Goal: Check status: Check status

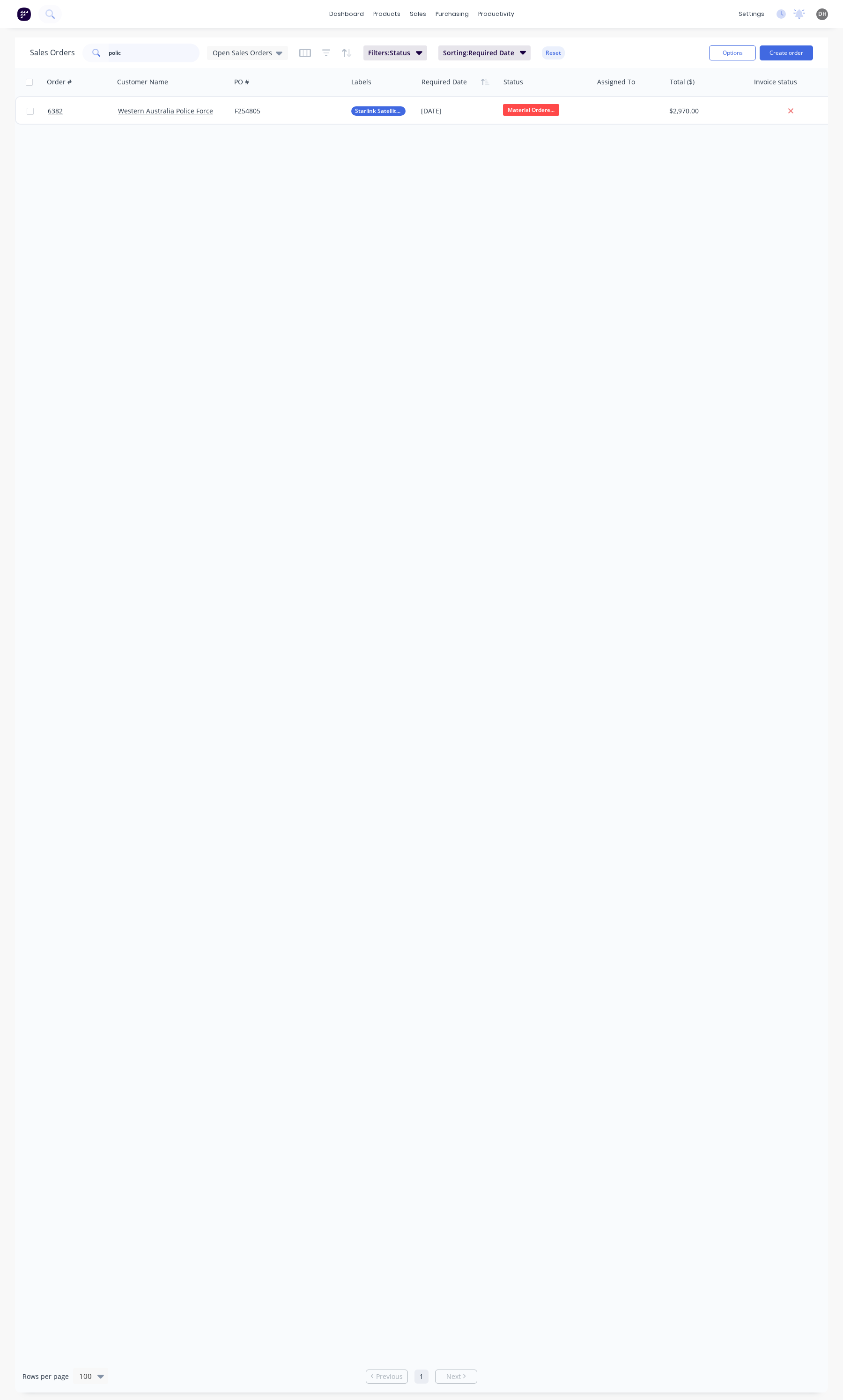
click at [169, 55] on input "polic" at bounding box center [154, 53] width 92 height 19
click at [142, 54] on input "782" at bounding box center [154, 53] width 92 height 19
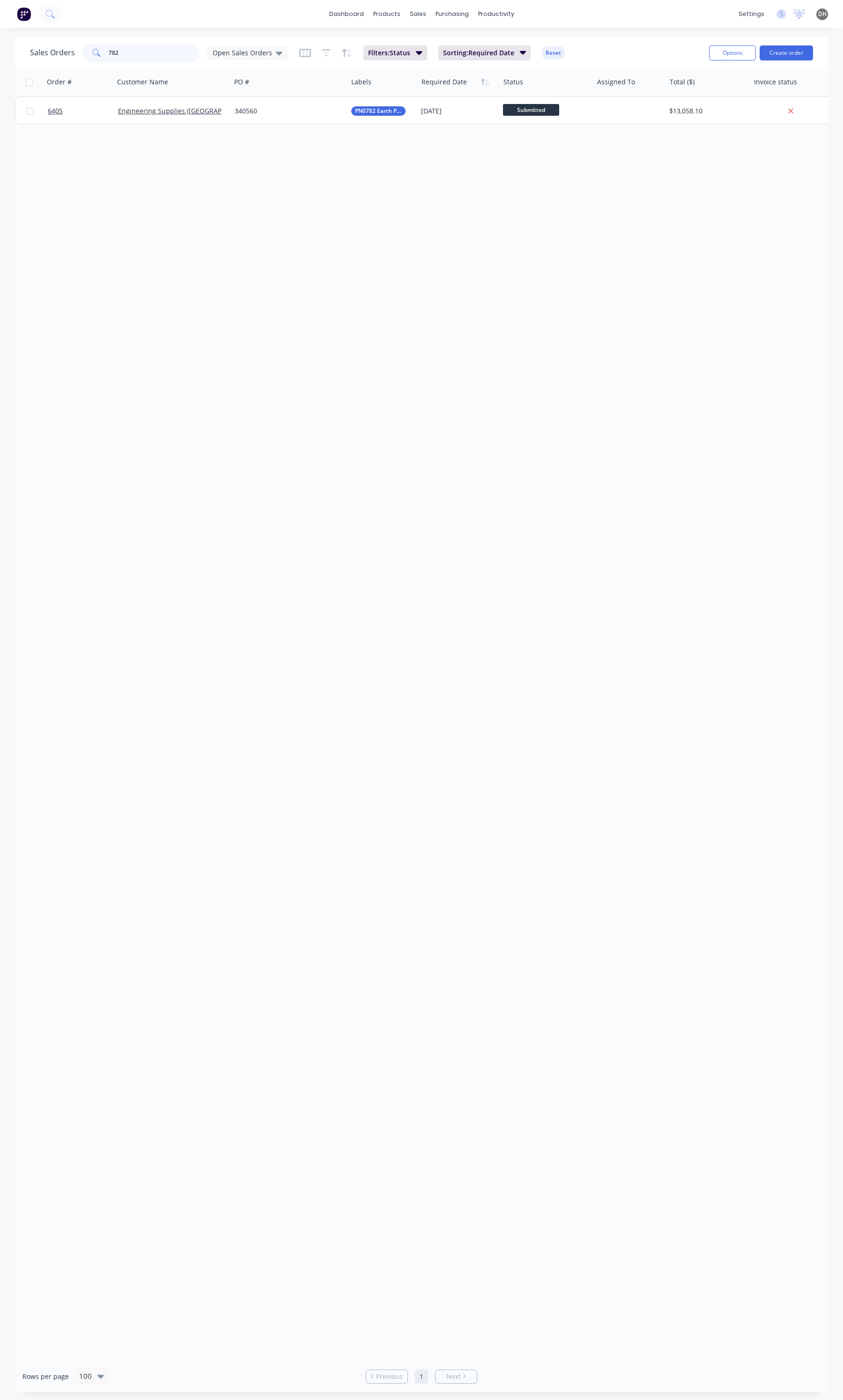
click at [142, 54] on input "782" at bounding box center [154, 53] width 92 height 19
click at [136, 51] on input "cash" at bounding box center [154, 53] width 92 height 19
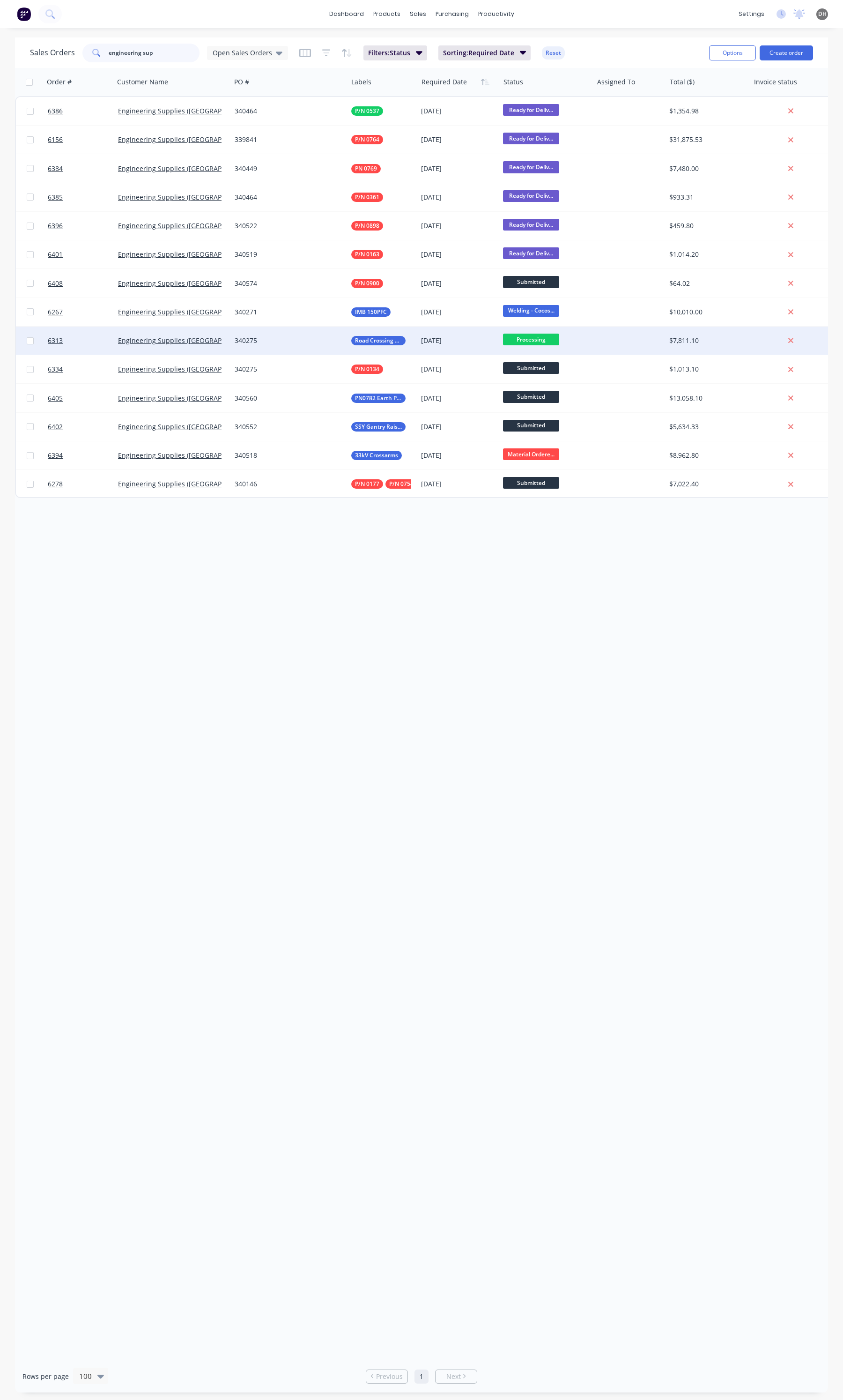
type input "engineering sup"
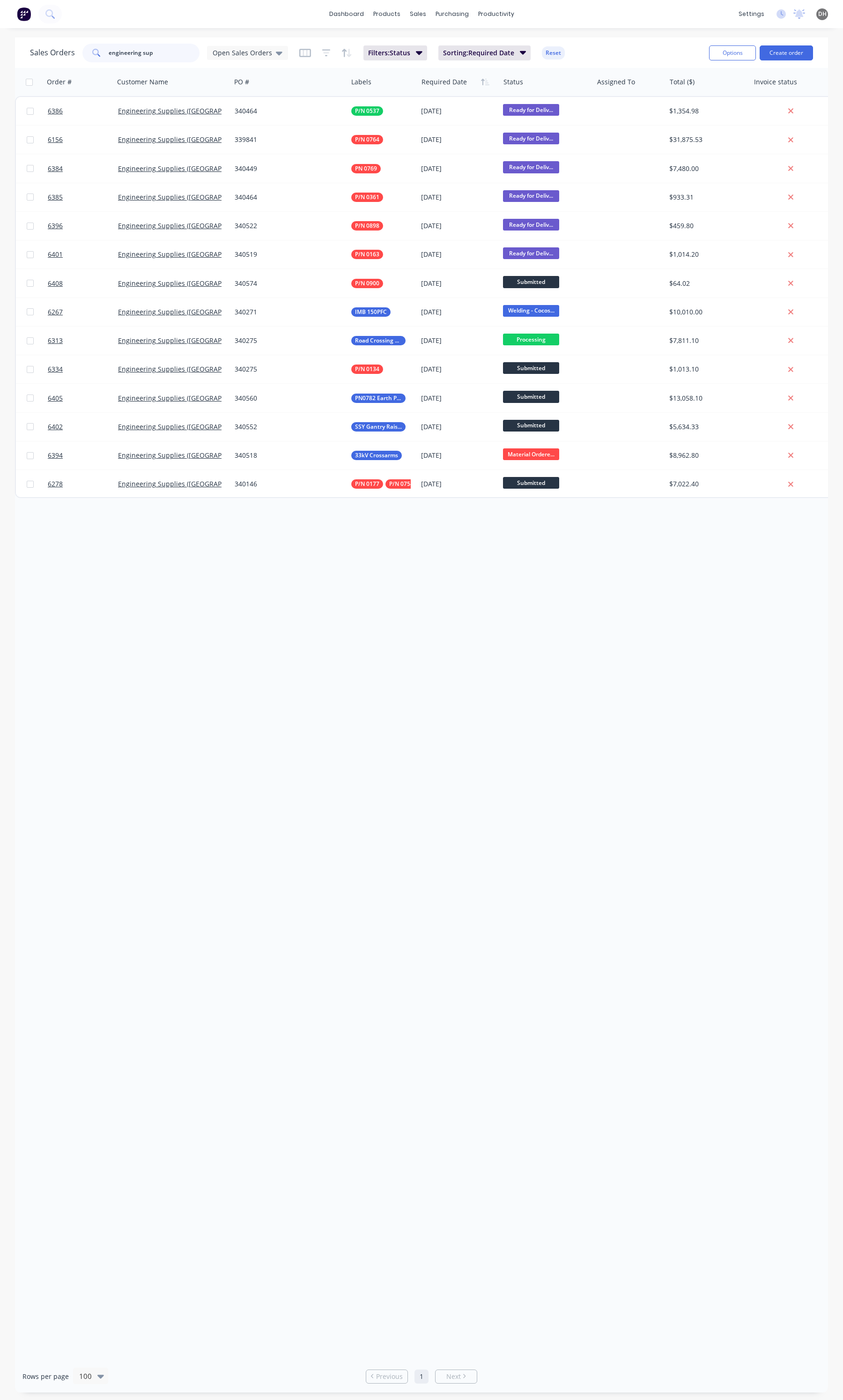
click at [149, 45] on input "engineering sup" at bounding box center [154, 53] width 92 height 19
click at [148, 47] on input "engineering sup" at bounding box center [154, 53] width 92 height 19
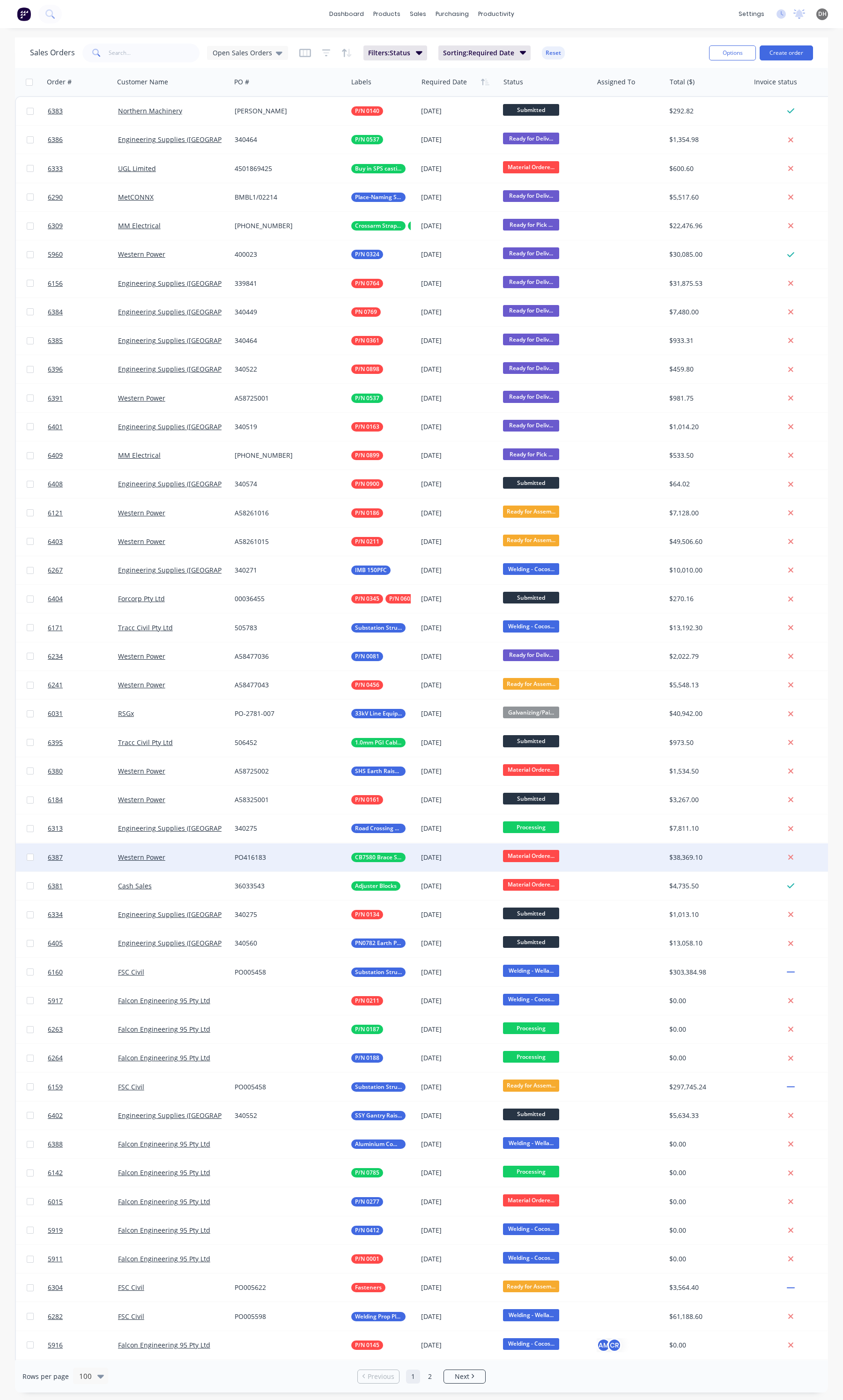
click at [518, 855] on span "Material Ordere..." at bounding box center [531, 856] width 56 height 12
click at [532, 922] on span "Processing" at bounding box center [524, 920] width 34 height 9
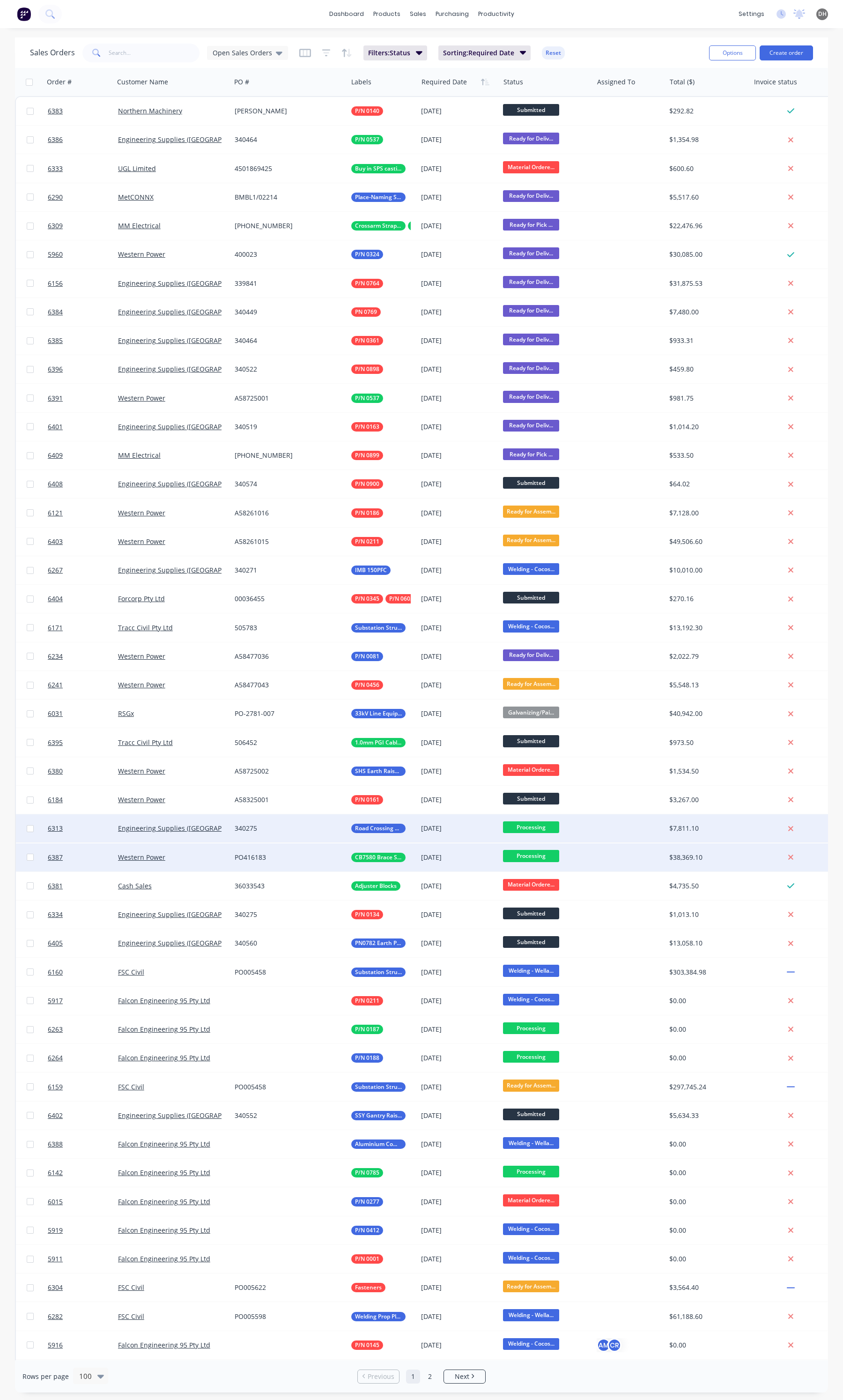
click at [516, 823] on span "Processing" at bounding box center [531, 827] width 56 height 12
click at [531, 913] on button "Welding - Cocos Dr" at bounding box center [550, 909] width 94 height 17
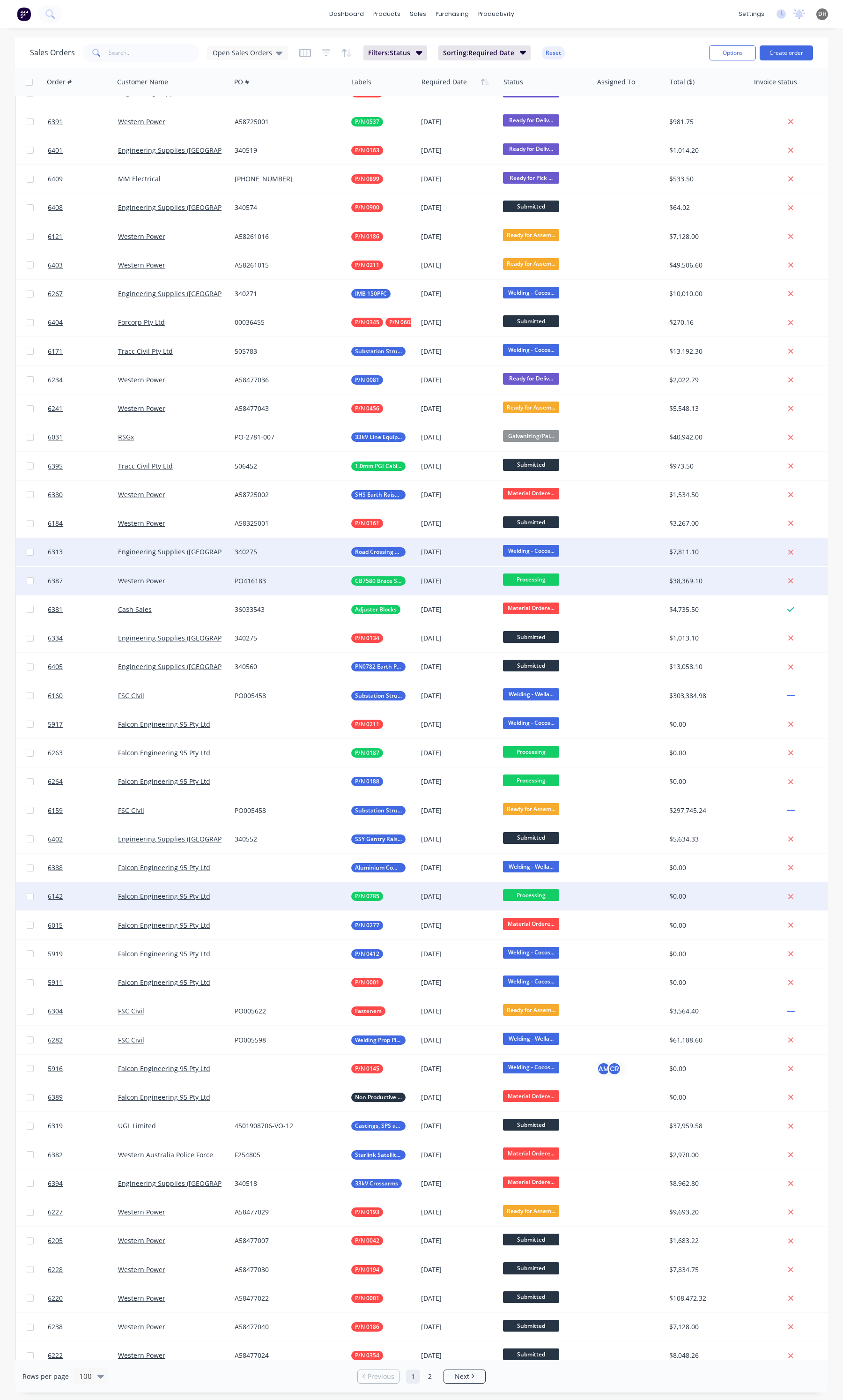
scroll to position [293, 0]
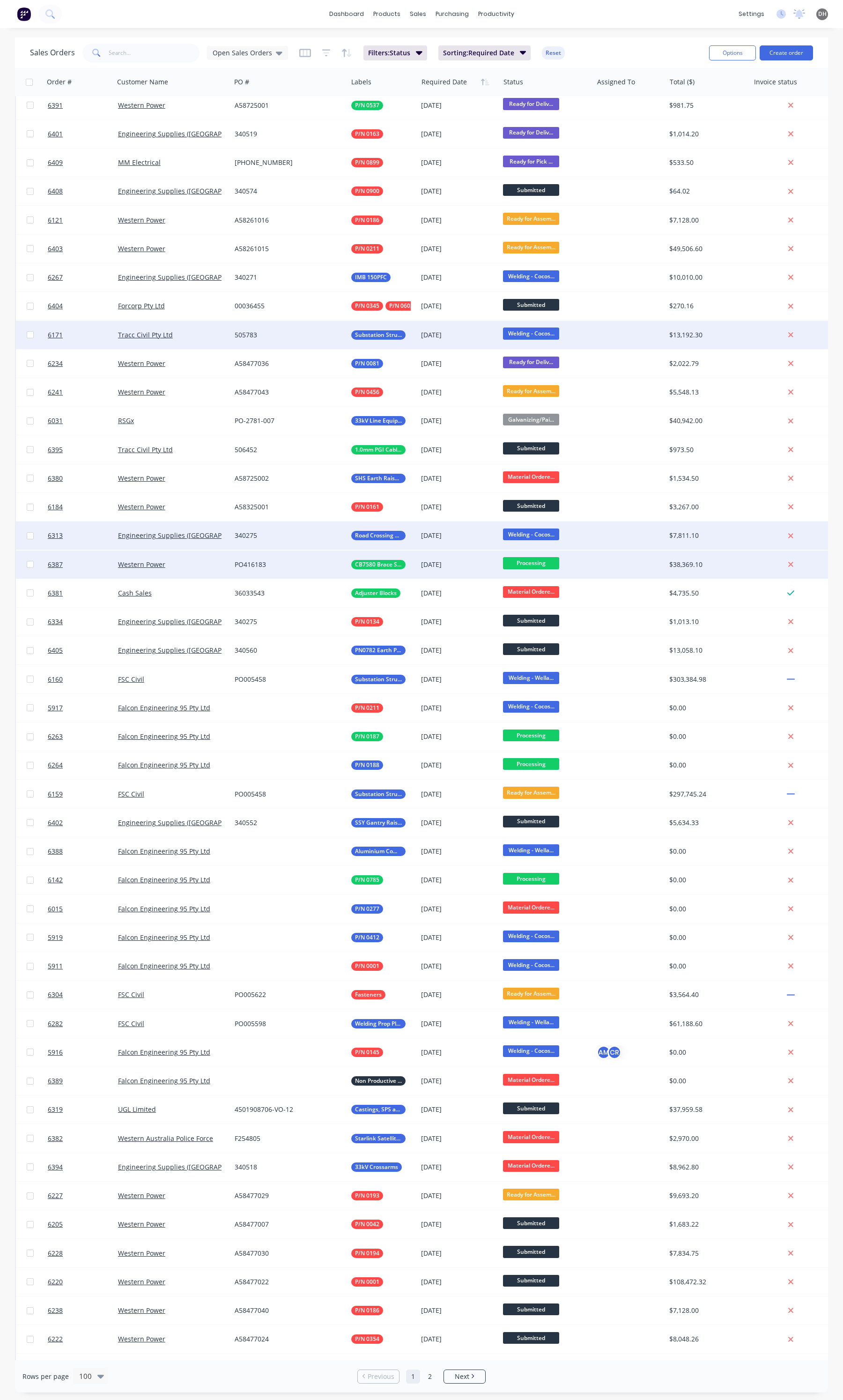
click at [474, 340] on div "[DATE]" at bounding box center [458, 335] width 82 height 28
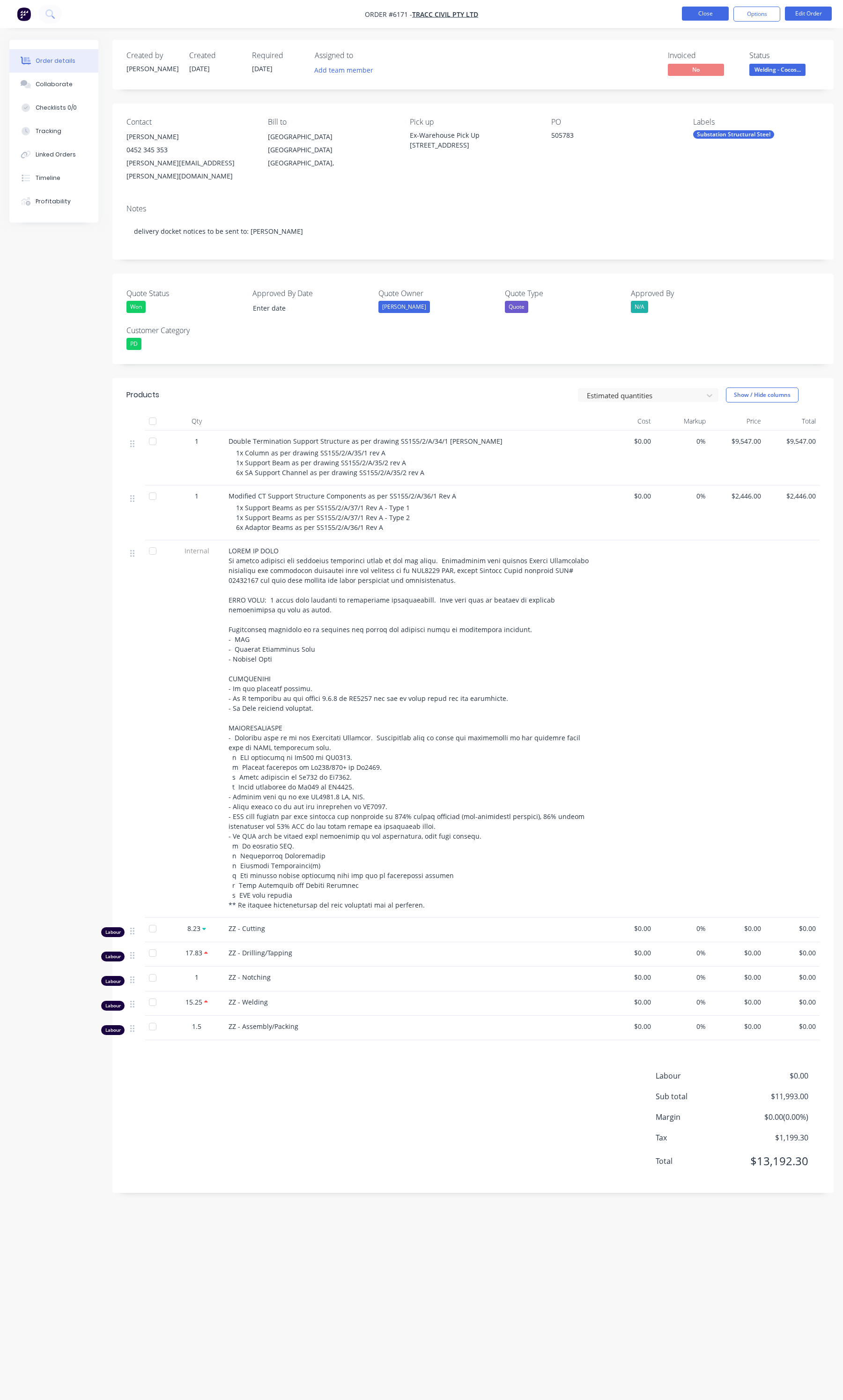
click at [701, 16] on button "Close" at bounding box center [705, 13] width 47 height 14
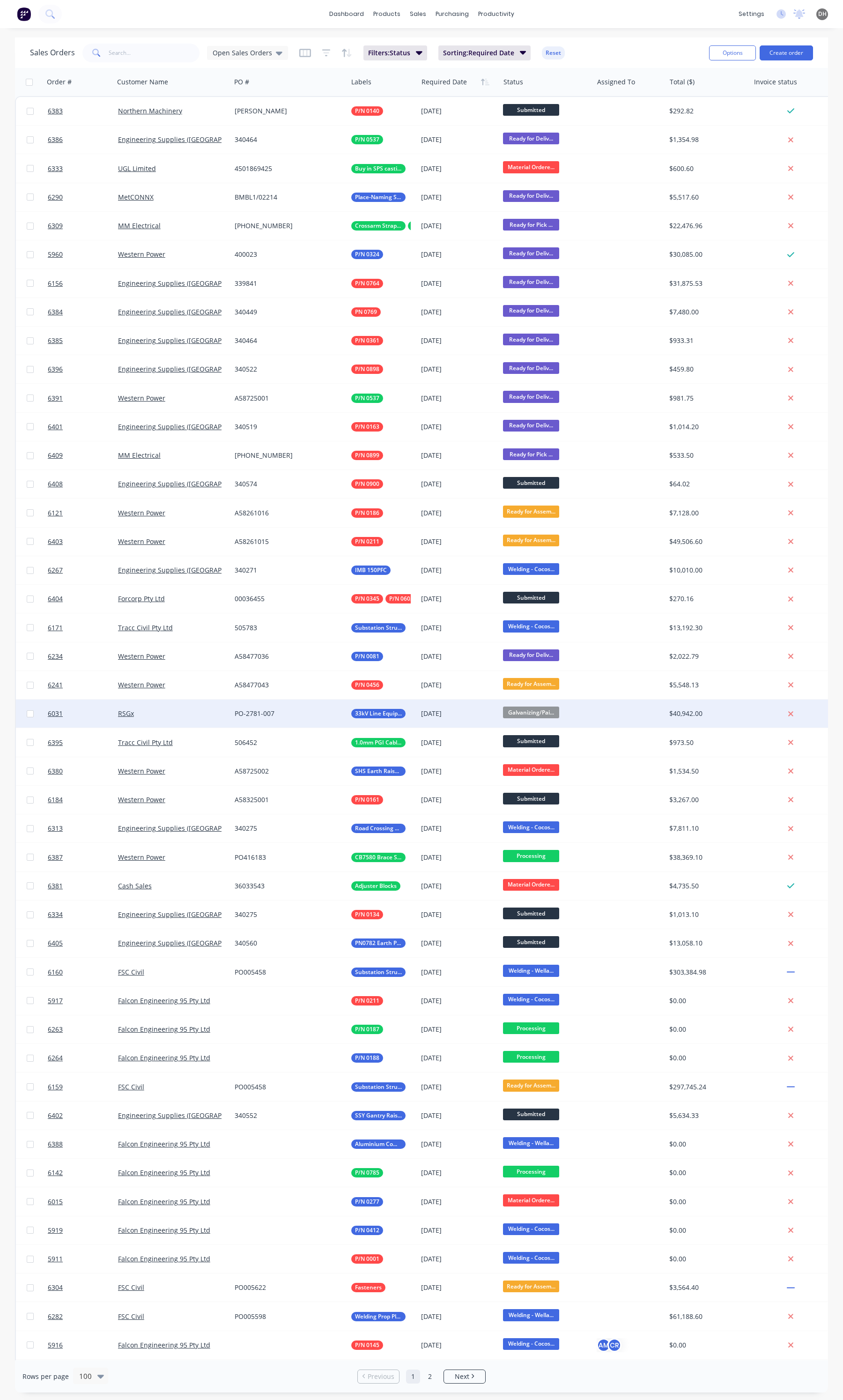
click at [308, 718] on div "PO-2781-007" at bounding box center [286, 713] width 104 height 10
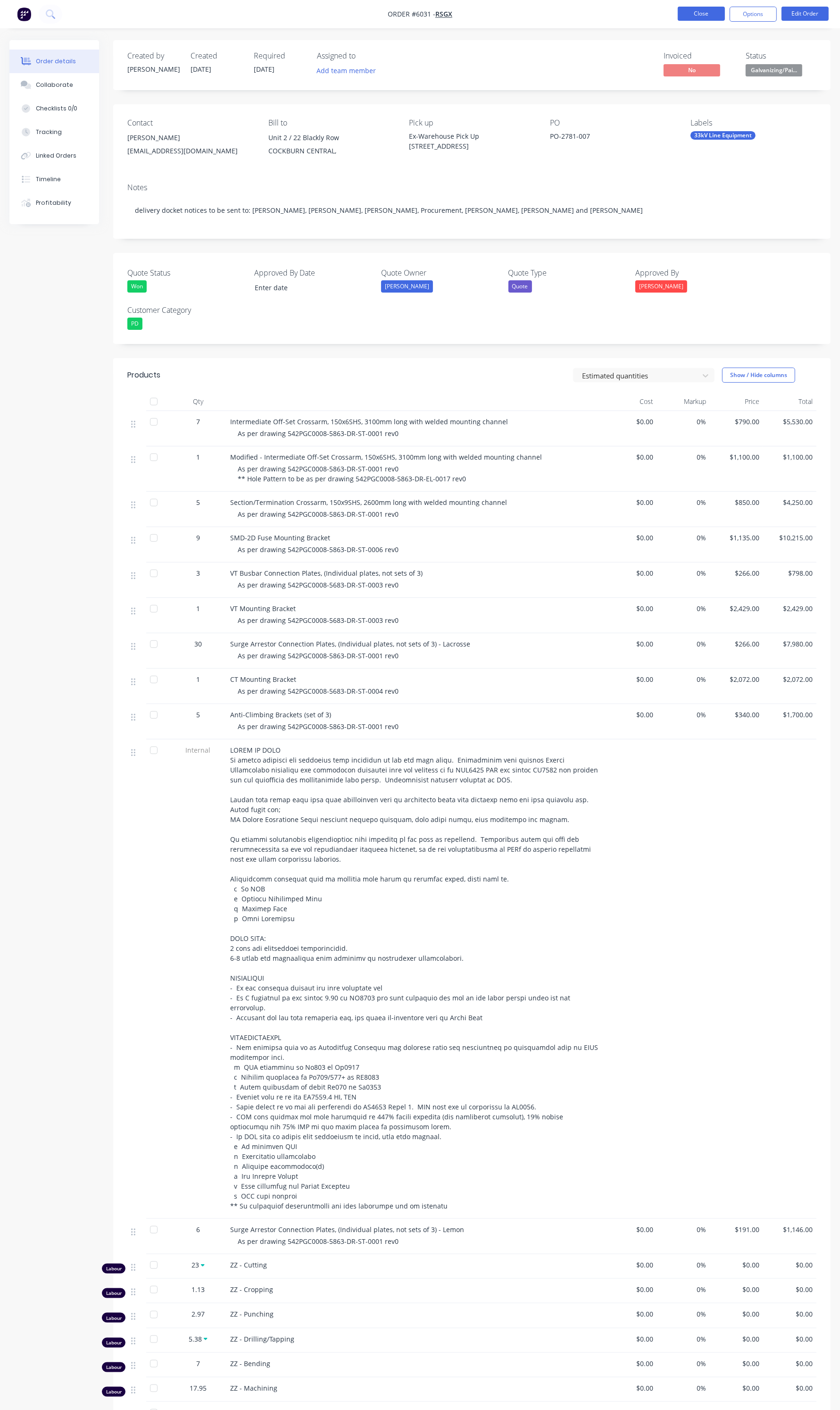
click at [709, 19] on button "Close" at bounding box center [701, 13] width 47 height 14
